Goal: Task Accomplishment & Management: Manage account settings

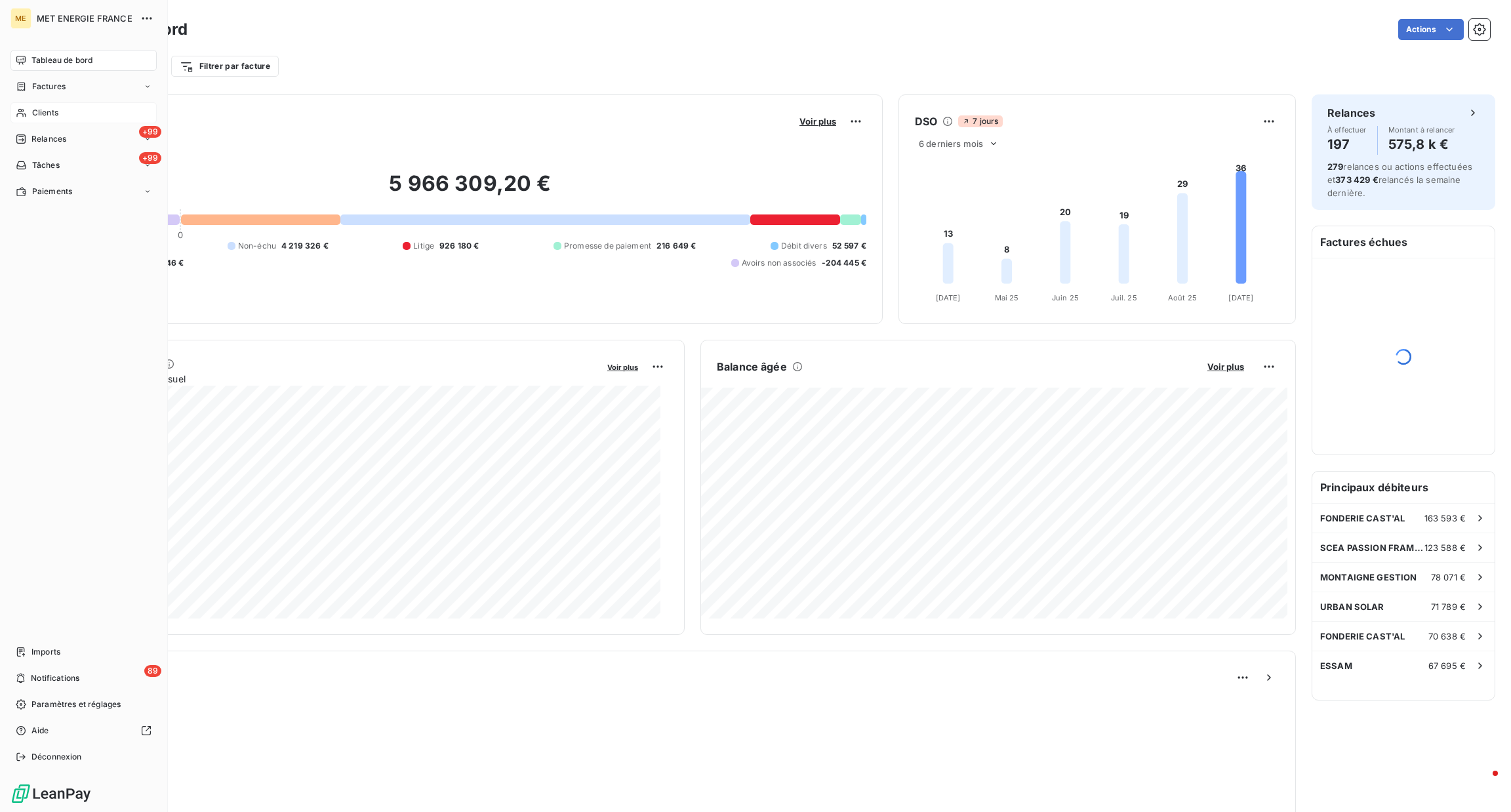
click at [29, 102] on div "Clients" at bounding box center [83, 112] width 146 height 21
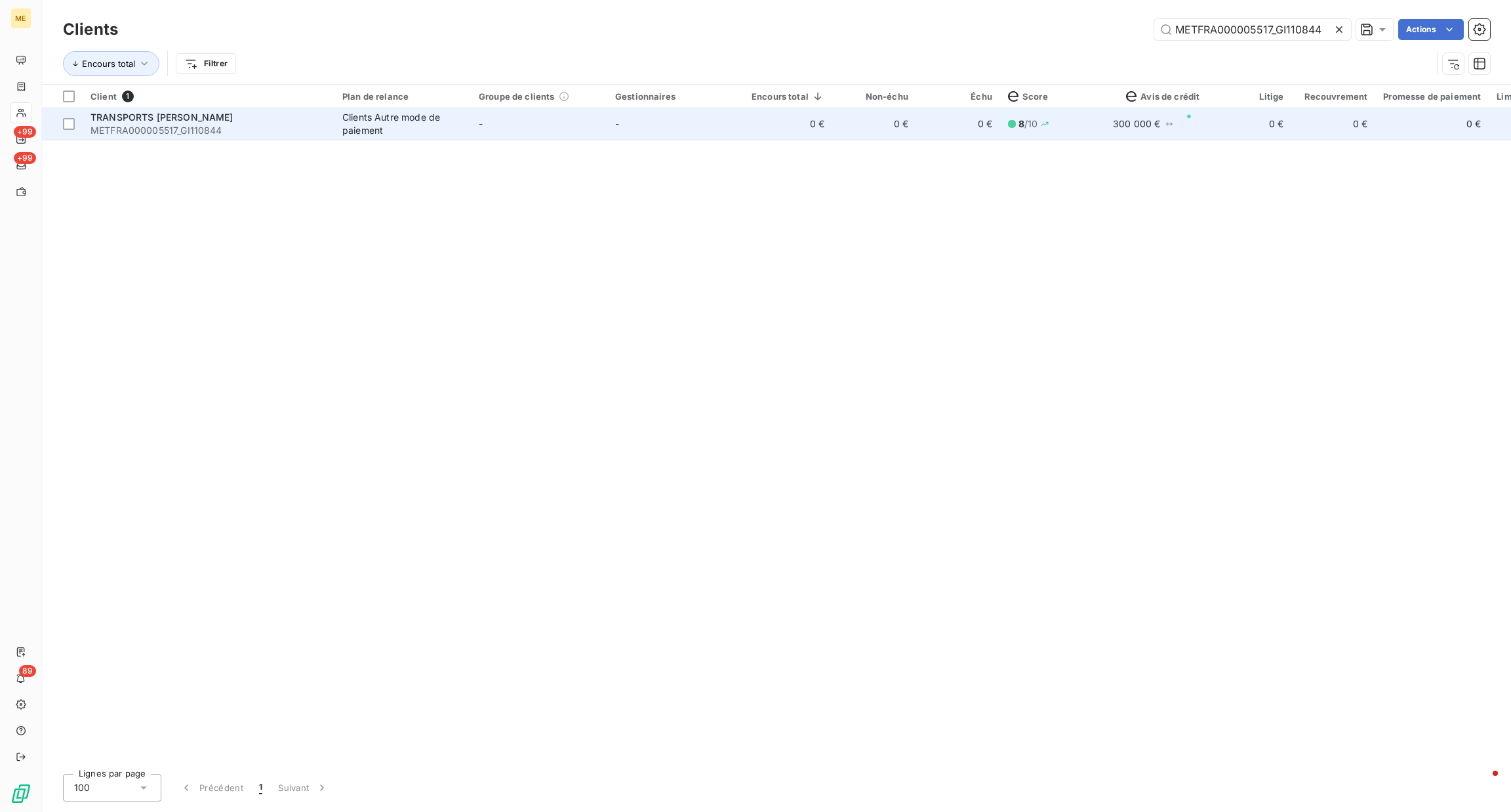
type input "METFRA000005517_GI110844"
click at [365, 129] on div "Clients Autre mode de paiement" at bounding box center [403, 123] width 121 height 26
